Goal: Task Accomplishment & Management: Manage account settings

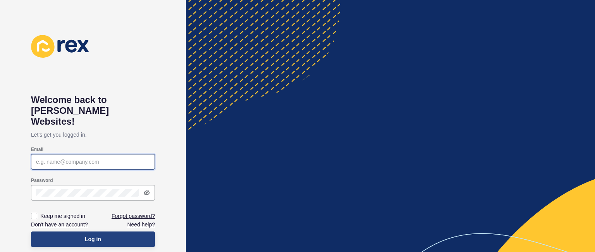
type input "[PERSON_NAME][EMAIL_ADDRESS][DOMAIN_NAME]"
click at [81, 236] on button "Log in" at bounding box center [93, 238] width 124 height 15
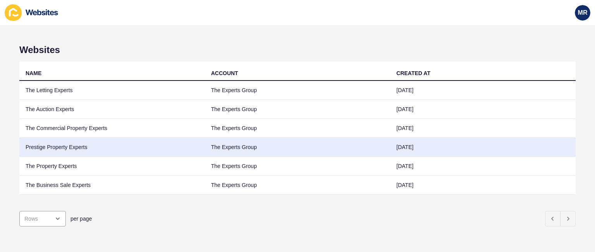
click at [84, 145] on td "Prestige Property Experts" at bounding box center [111, 147] width 185 height 19
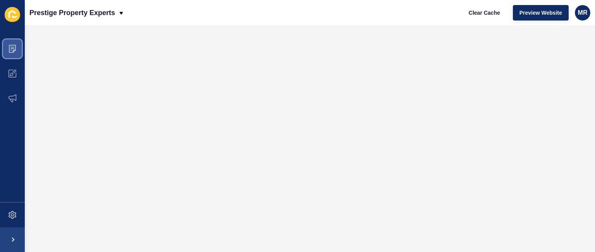
click at [15, 52] on icon at bounding box center [13, 49] width 8 height 8
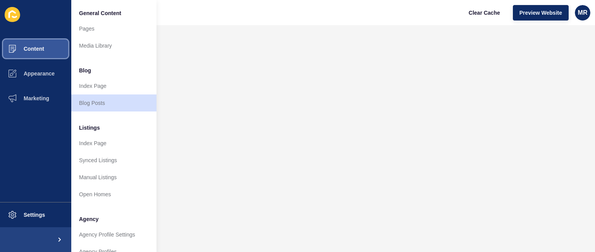
scroll to position [207, 0]
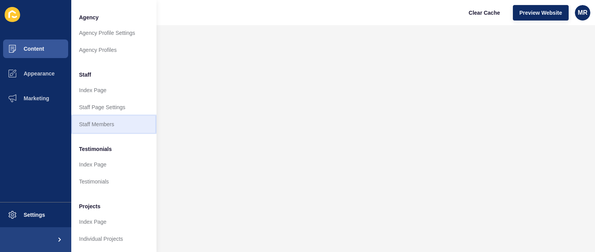
click at [114, 118] on link "Staff Members" at bounding box center [113, 124] width 85 height 17
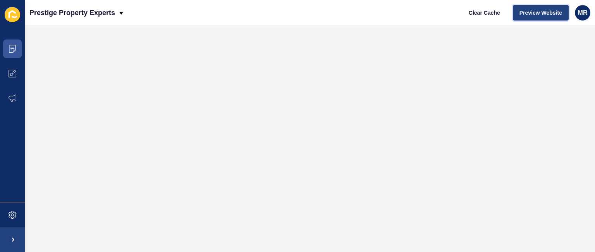
click at [526, 16] on span "Preview Website" at bounding box center [540, 13] width 43 height 8
click at [15, 48] on icon at bounding box center [13, 49] width 8 height 8
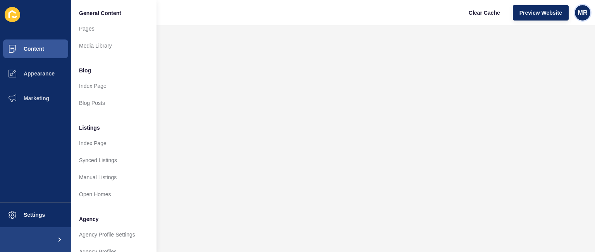
click at [587, 15] on div "MR" at bounding box center [581, 12] width 15 height 15
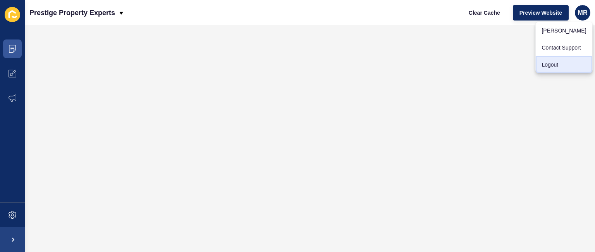
click at [557, 61] on link "Logout" at bounding box center [563, 64] width 57 height 17
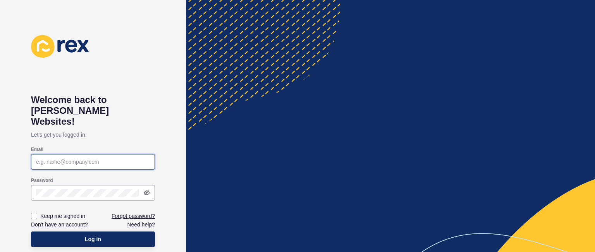
type input "[PERSON_NAME][EMAIL_ADDRESS][DOMAIN_NAME]"
